Goal: Use online tool/utility: Utilize a website feature to perform a specific function

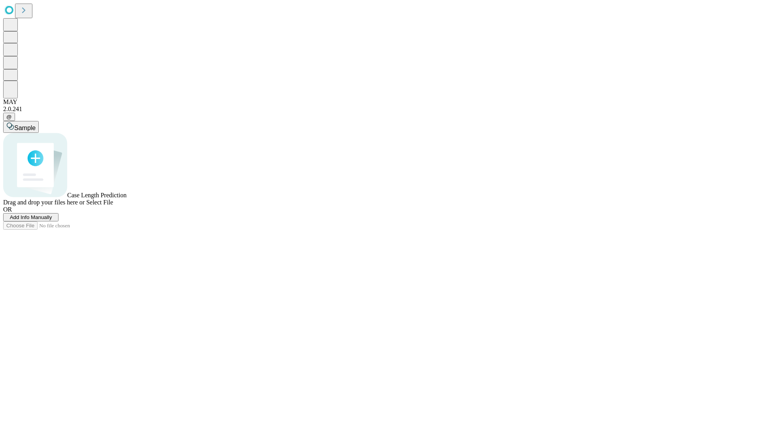
click at [113, 206] on span "Select File" at bounding box center [99, 202] width 27 height 7
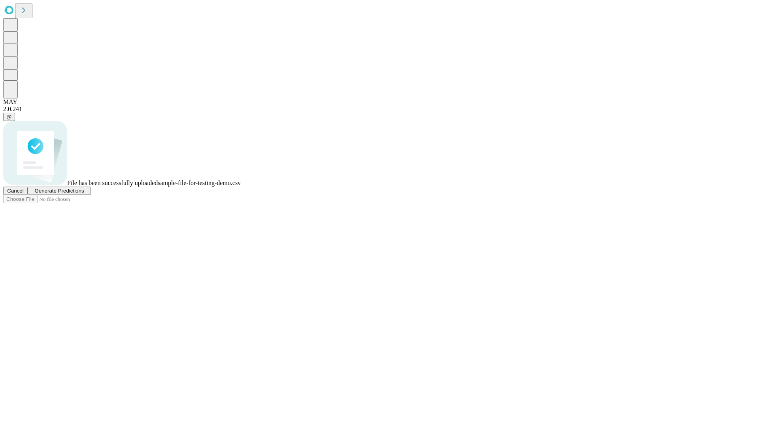
click at [84, 194] on span "Generate Predictions" at bounding box center [58, 191] width 49 height 6
